Goal: Transaction & Acquisition: Purchase product/service

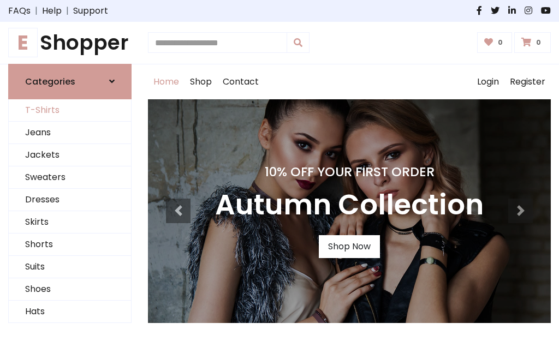
click at [70, 110] on link "T-Shirts" at bounding box center [70, 110] width 122 height 22
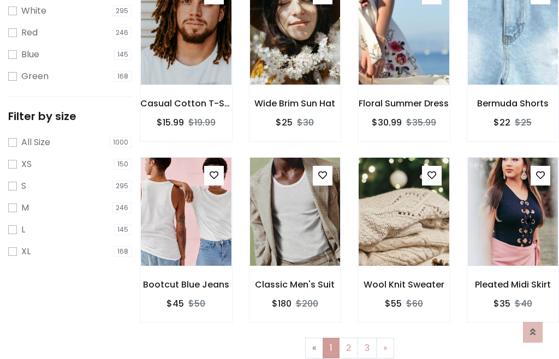
scroll to position [20, 0]
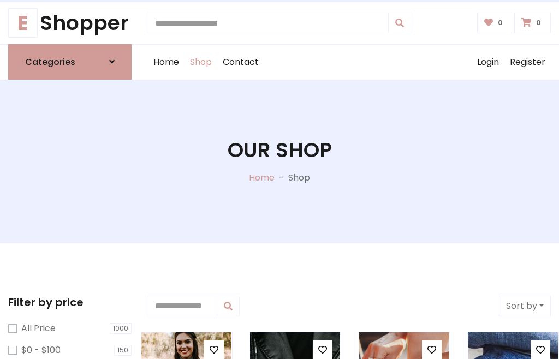
click at [279, 161] on h1 "Our Shop" at bounding box center [280, 150] width 104 height 25
click at [349, 62] on div "Home Shop Contact Log out Login Register" at bounding box center [349, 62] width 403 height 35
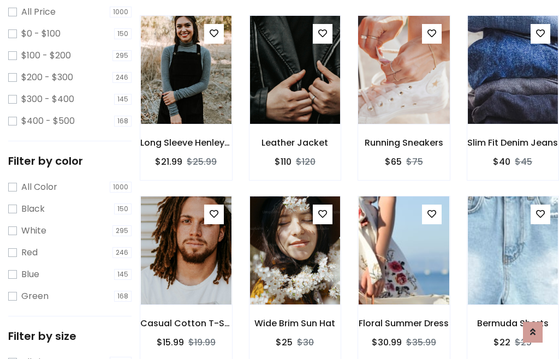
click at [403, 90] on img at bounding box center [403, 70] width 109 height 262
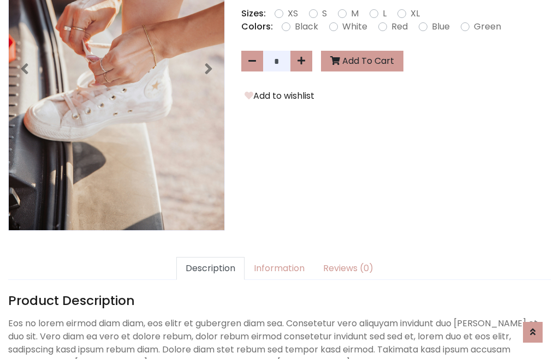
scroll to position [267, 0]
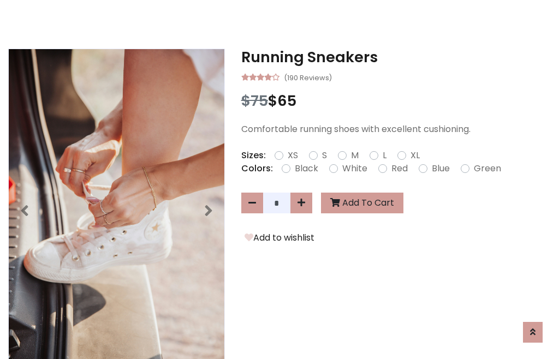
click at [396, 57] on h3 "Running Sneakers" at bounding box center [396, 57] width 310 height 17
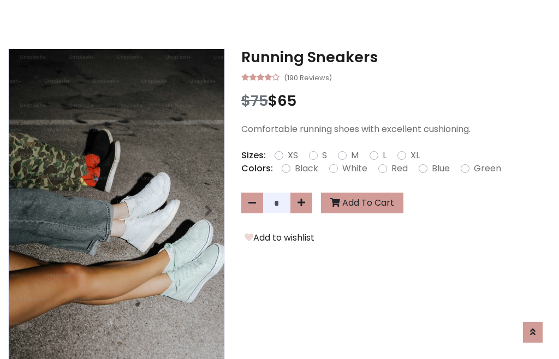
click at [396, 57] on h3 "Running Sneakers" at bounding box center [396, 57] width 310 height 17
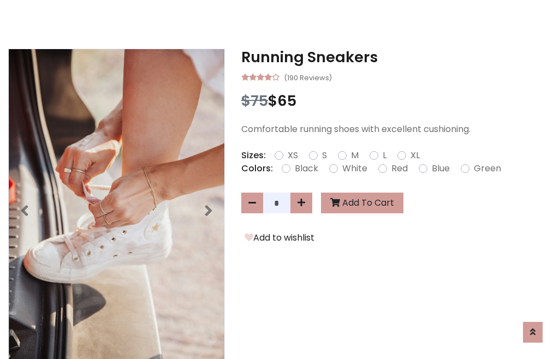
click at [396, 57] on h3 "Running Sneakers" at bounding box center [396, 57] width 310 height 17
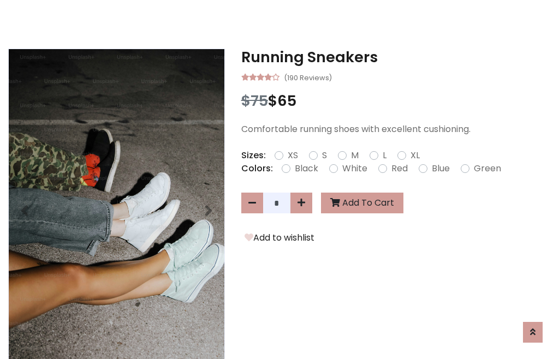
scroll to position [0, 0]
